Goal: Information Seeking & Learning: Check status

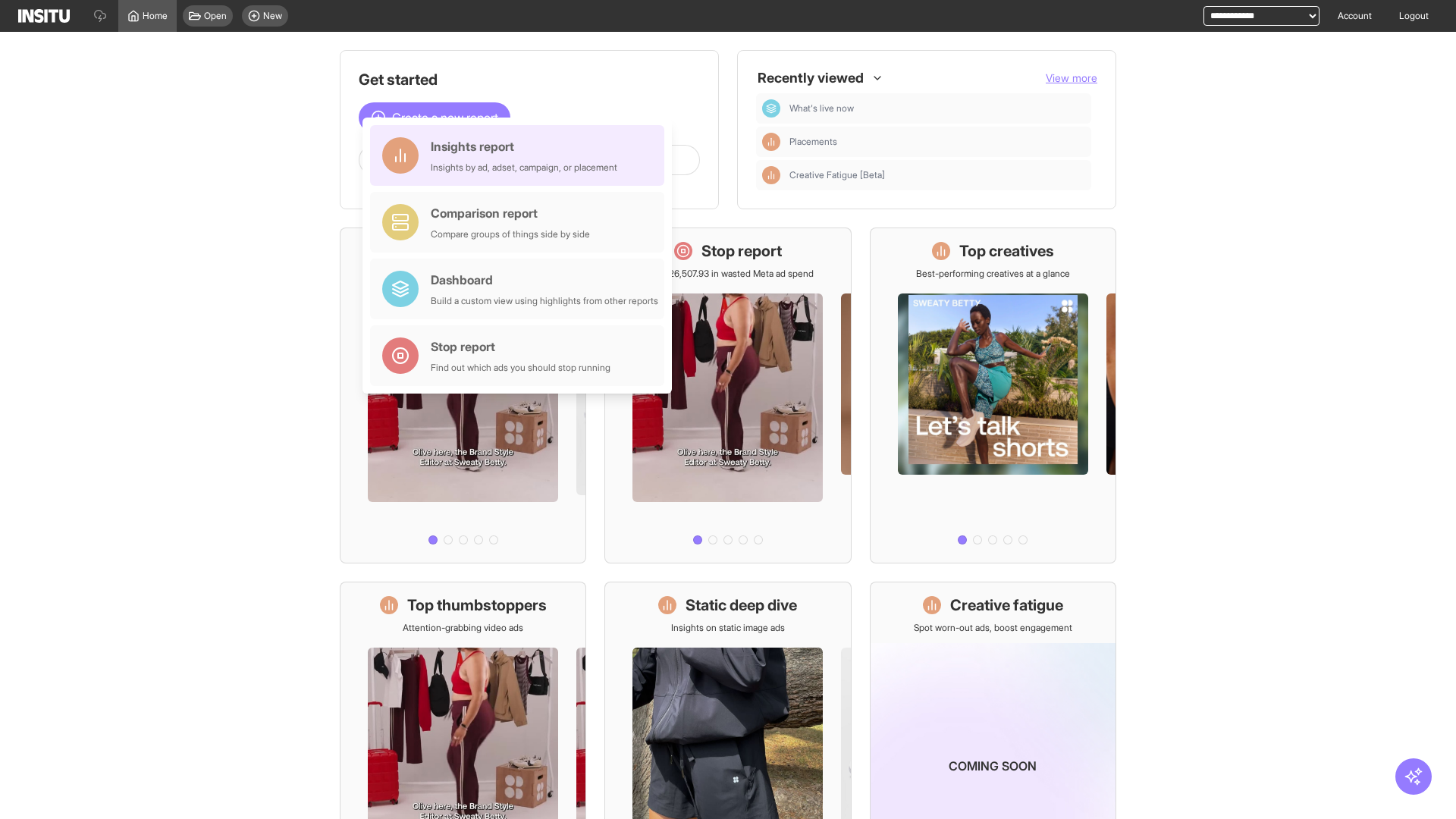
click at [521, 155] on div "Insights report Insights by ad, adset, campaign, or placement" at bounding box center [524, 155] width 186 height 36
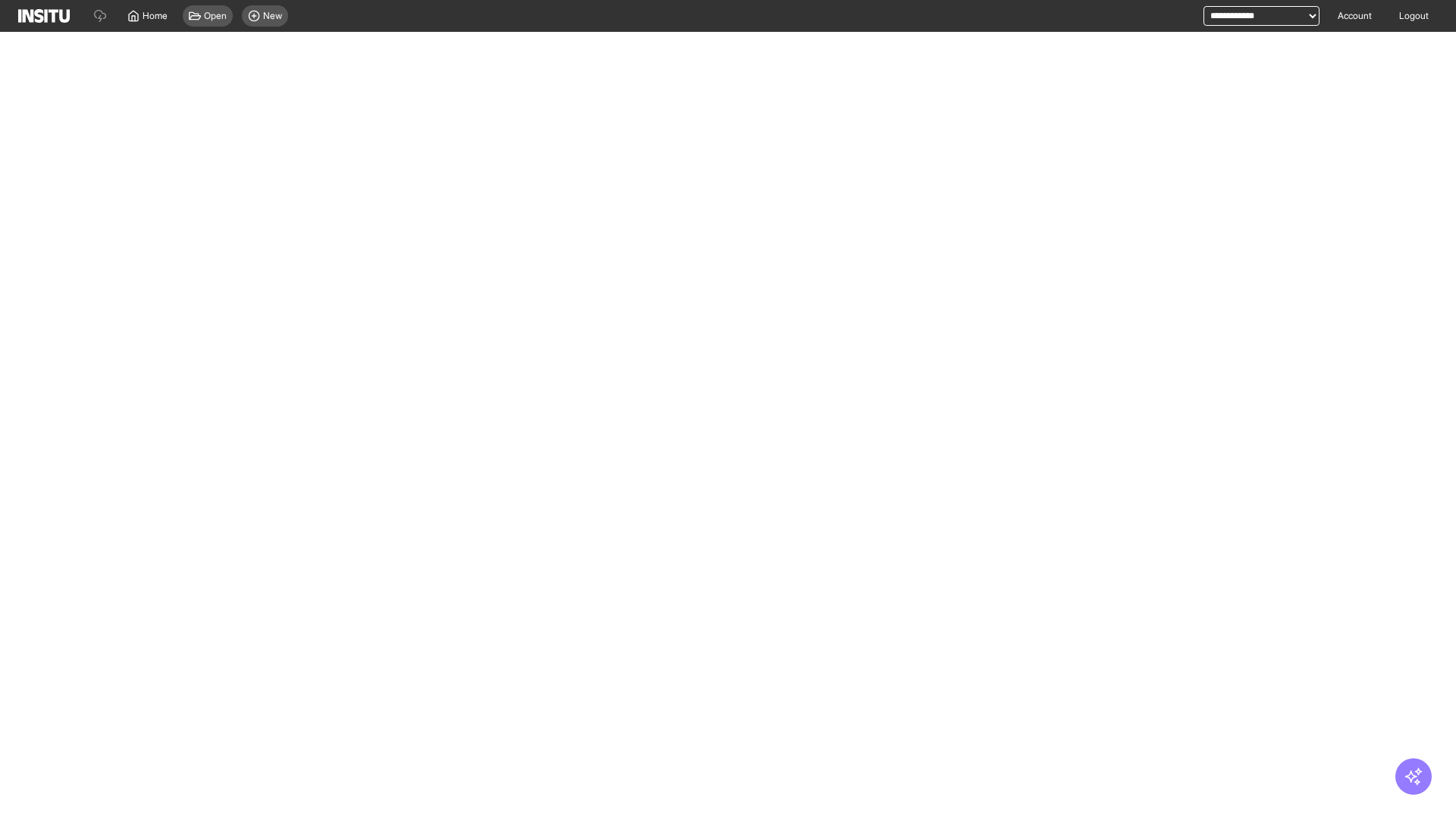
select select "**"
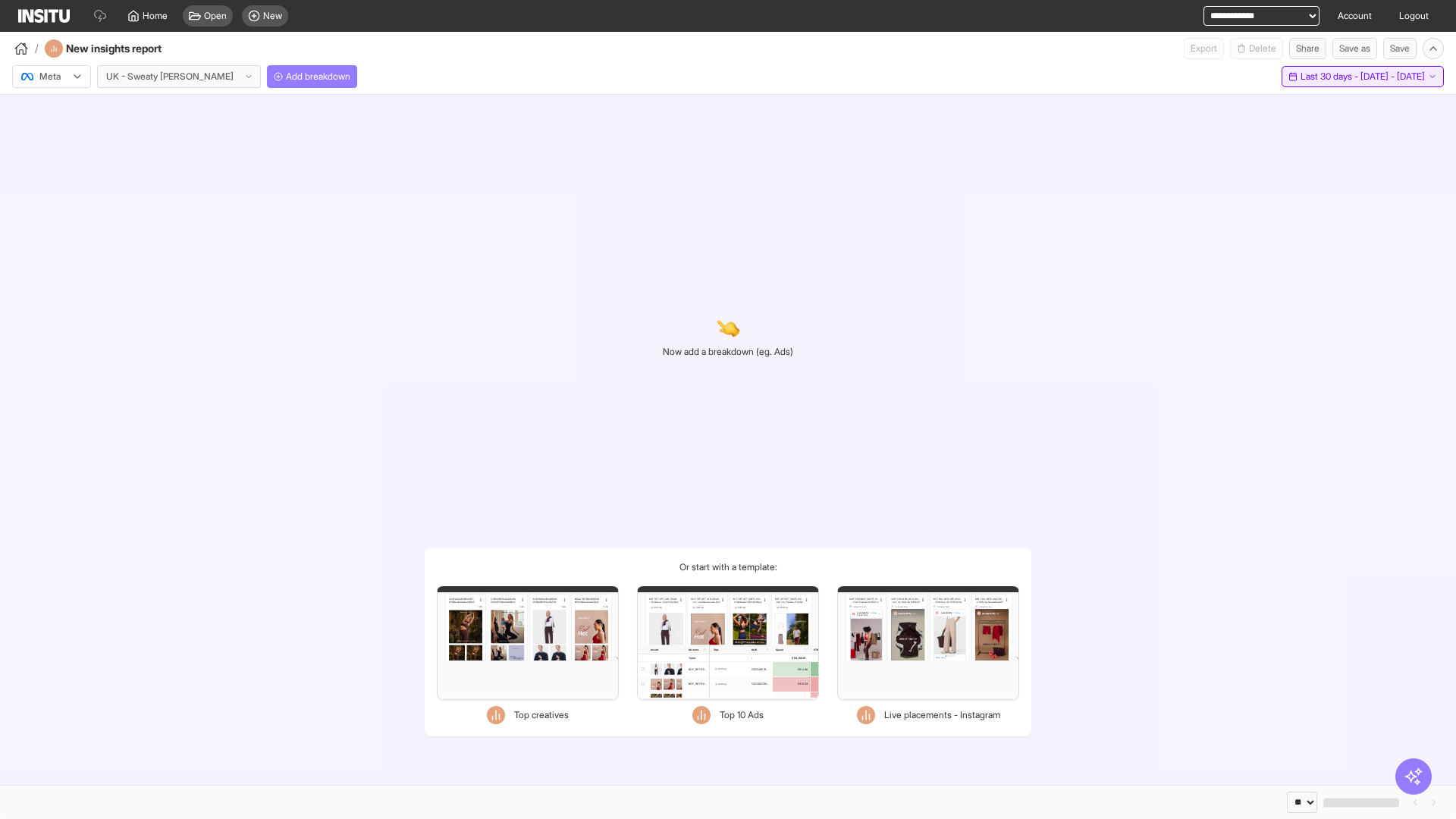
click at [1333, 77] on span "Last 30 days - [DATE] - [DATE]" at bounding box center [1363, 76] width 125 height 12
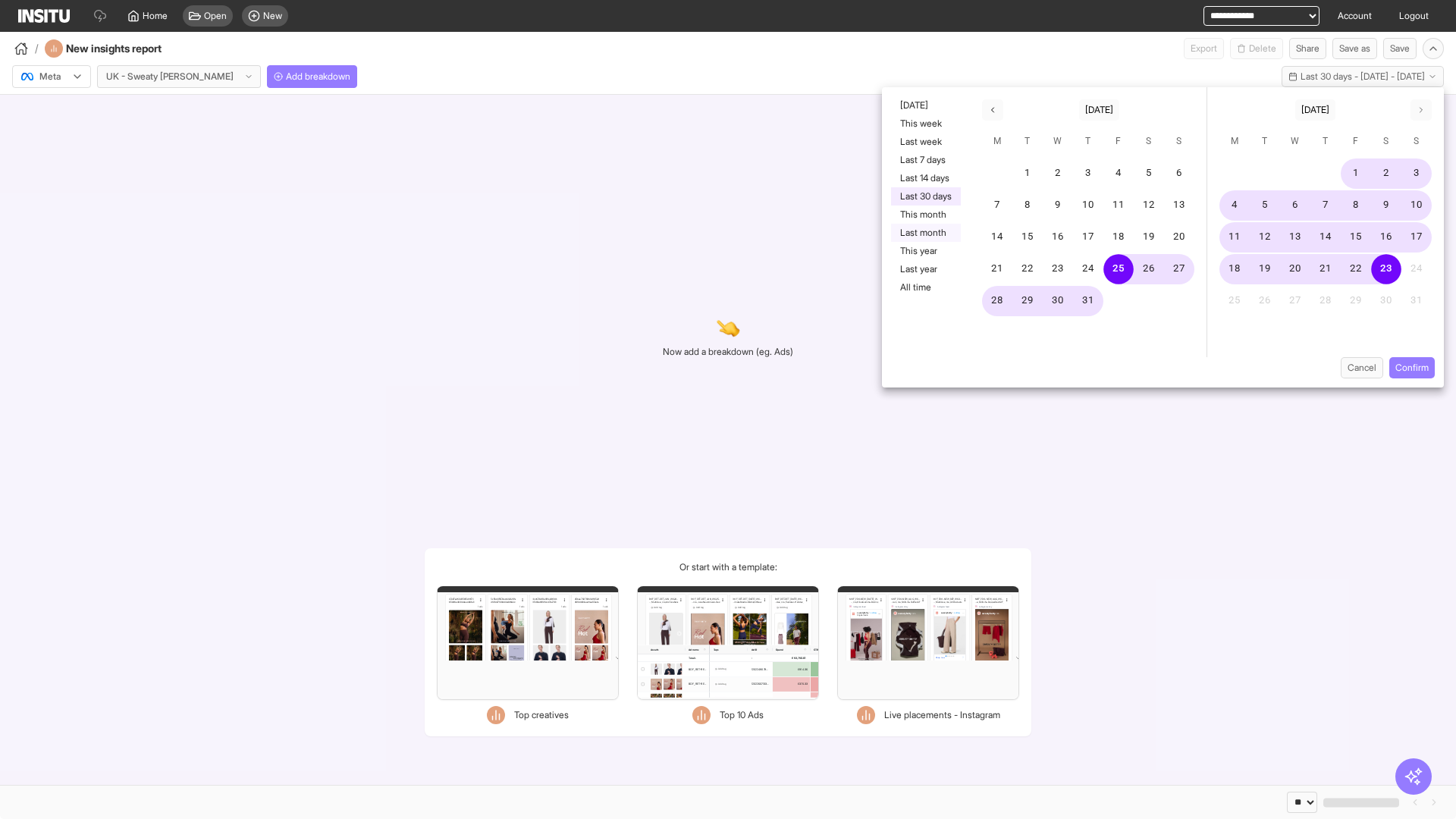
click at [925, 233] on button "Last month" at bounding box center [926, 232] width 70 height 19
